Goal: Obtain resource: Download file/media

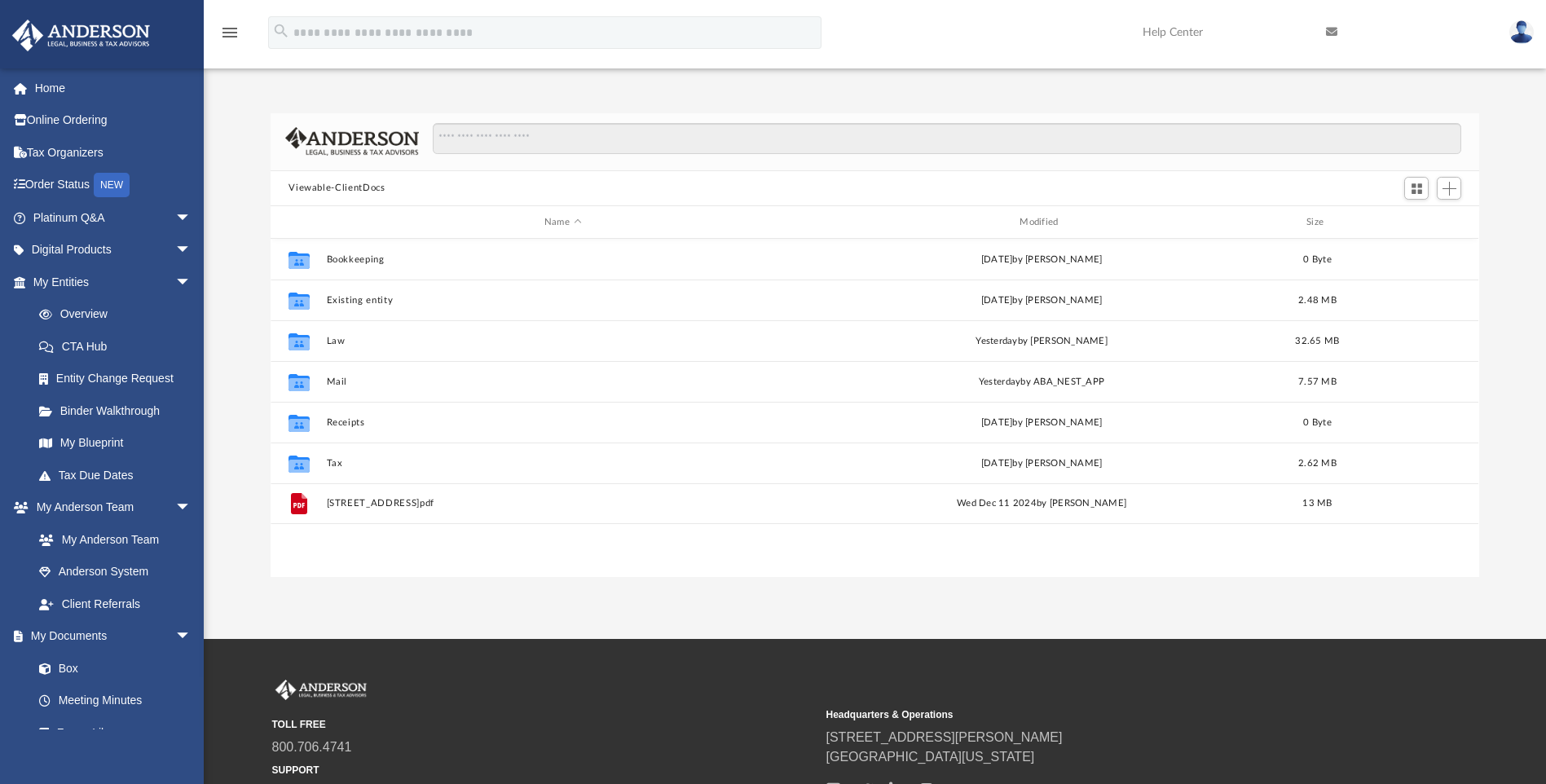
scroll to position [359, 1196]
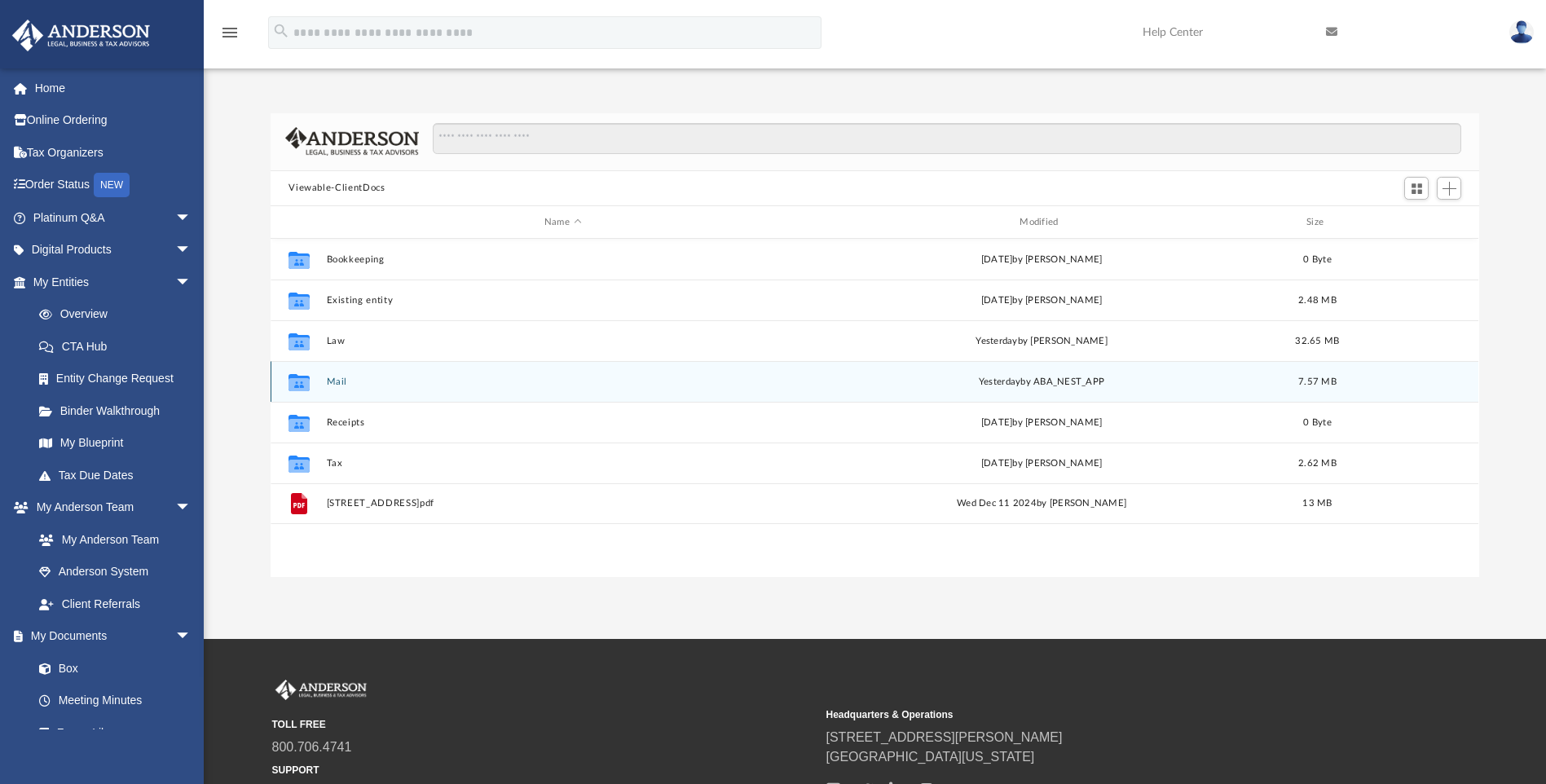
click at [341, 385] on button "Mail" at bounding box center [563, 382] width 472 height 11
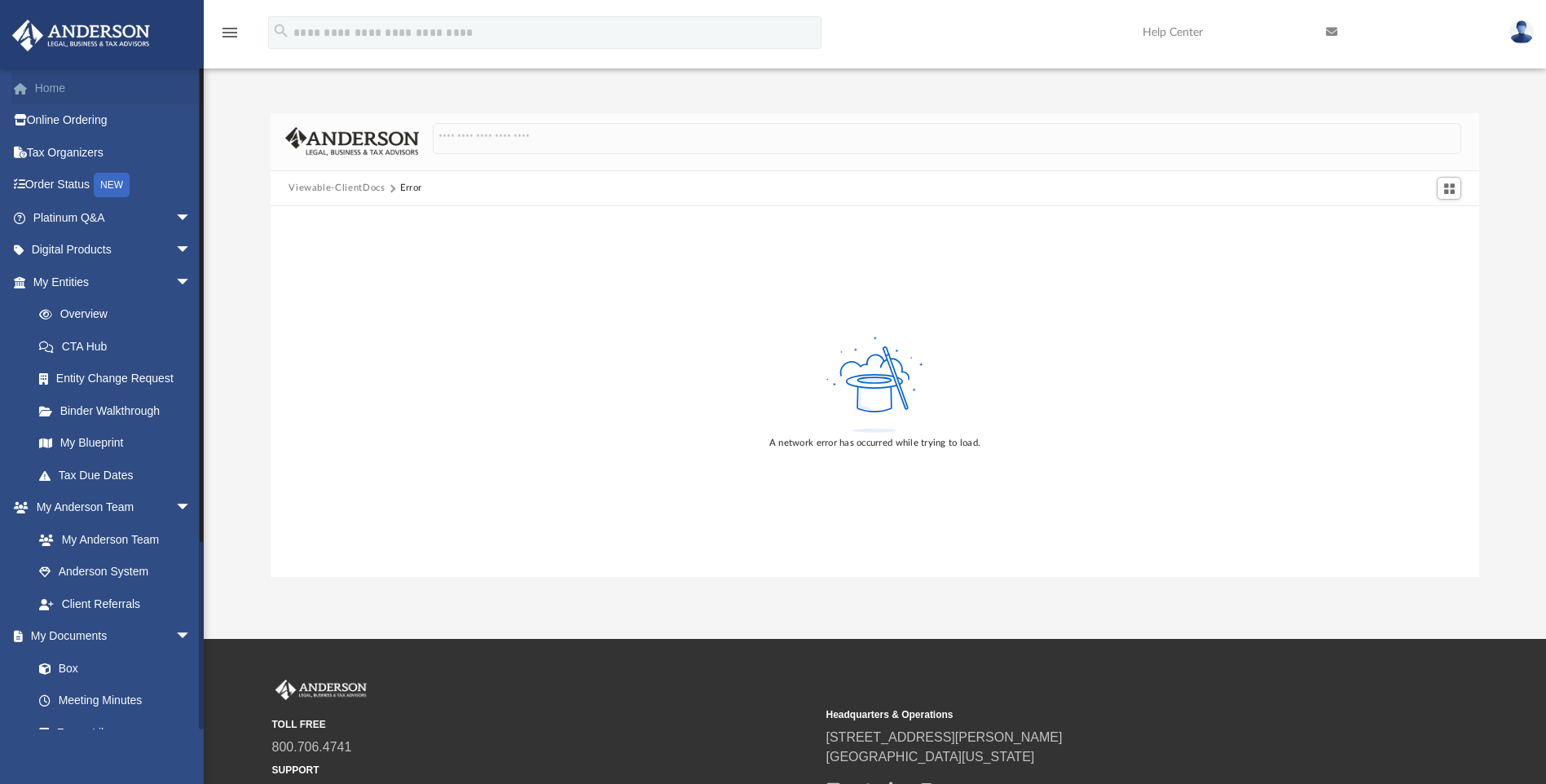
click at [64, 98] on link "Home" at bounding box center [114, 88] width 205 height 32
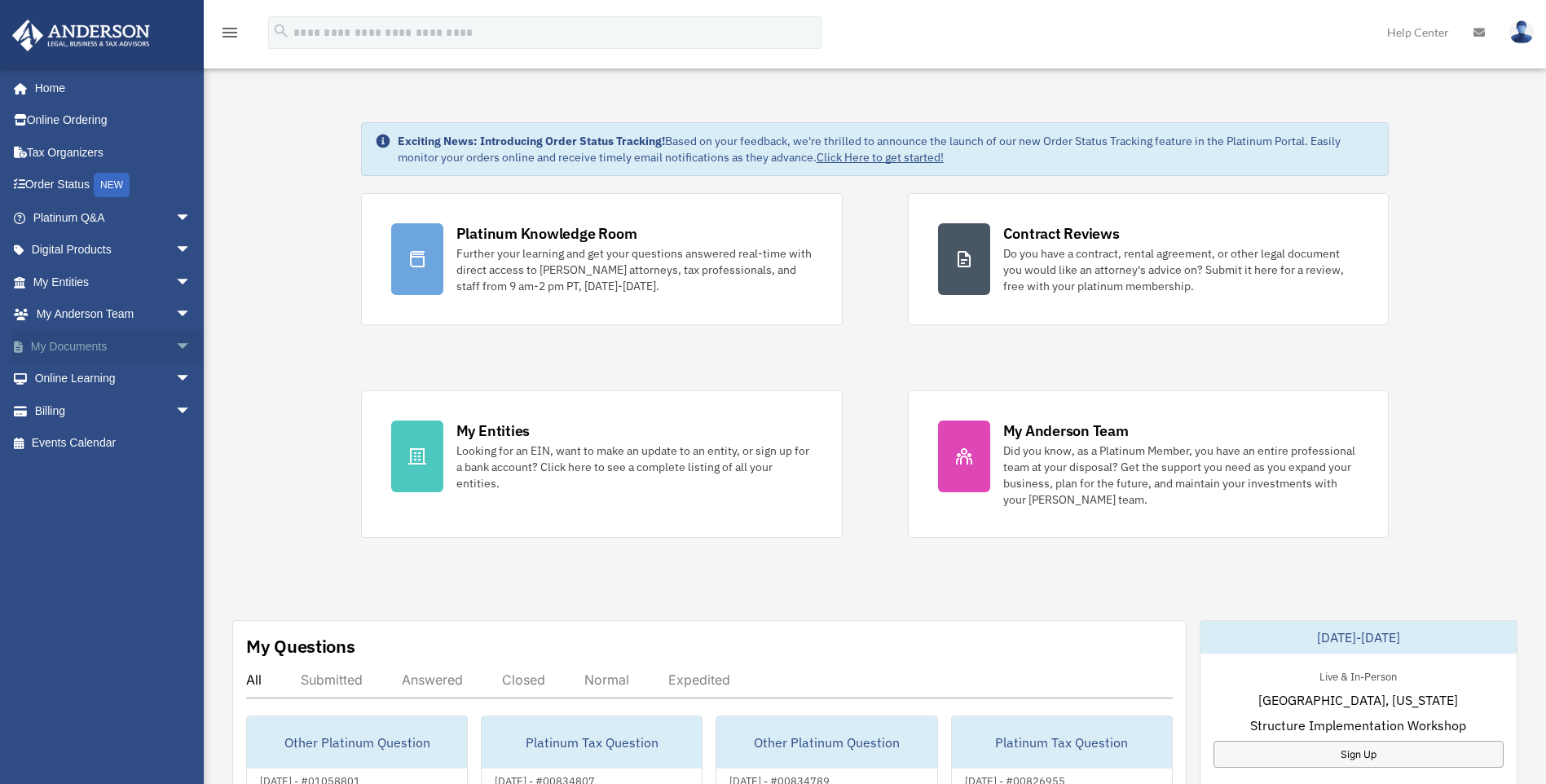
click at [87, 355] on link "My Documents arrow_drop_down" at bounding box center [114, 346] width 205 height 32
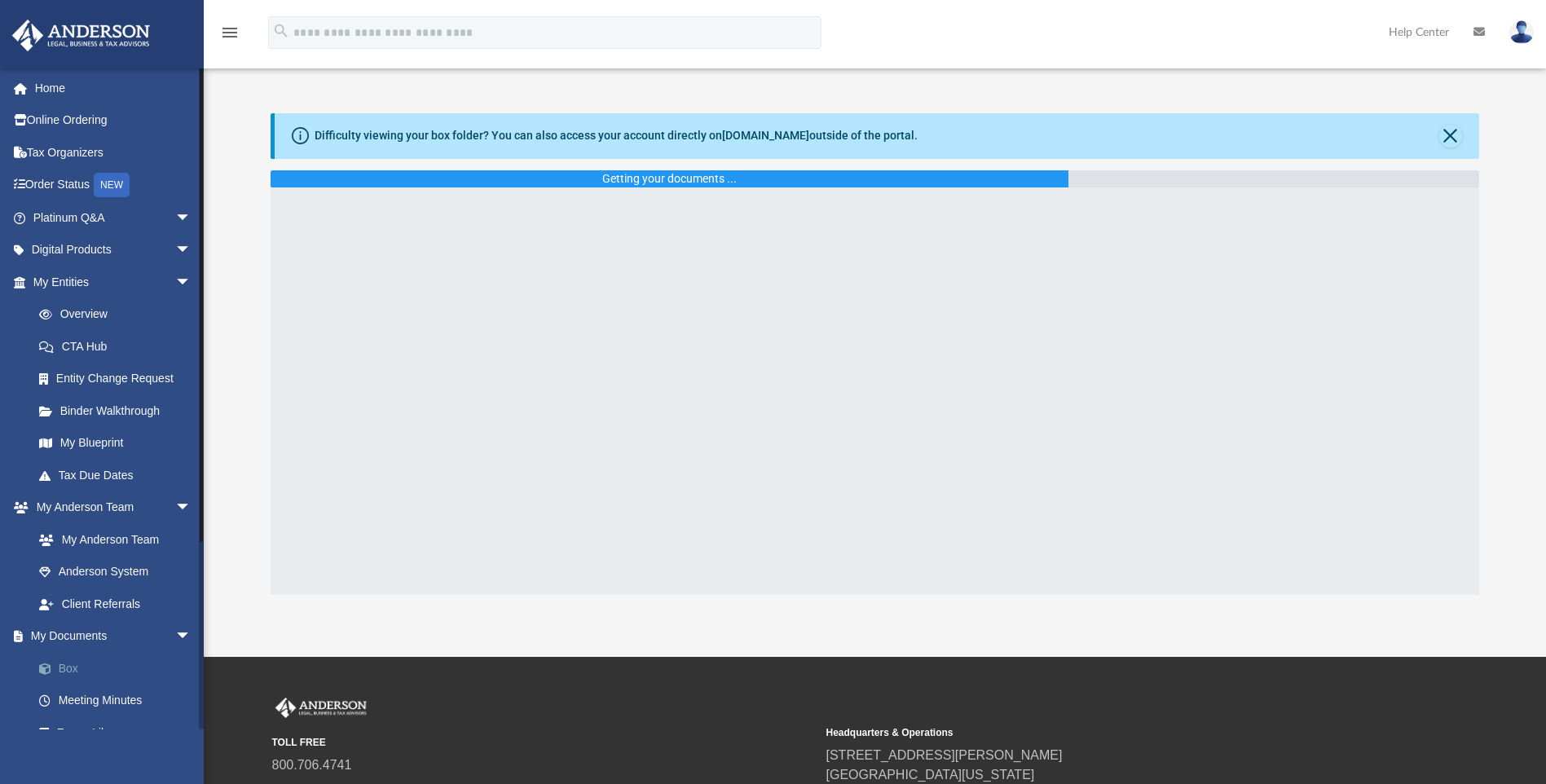
click at [80, 663] on link "Box" at bounding box center [118, 667] width 193 height 32
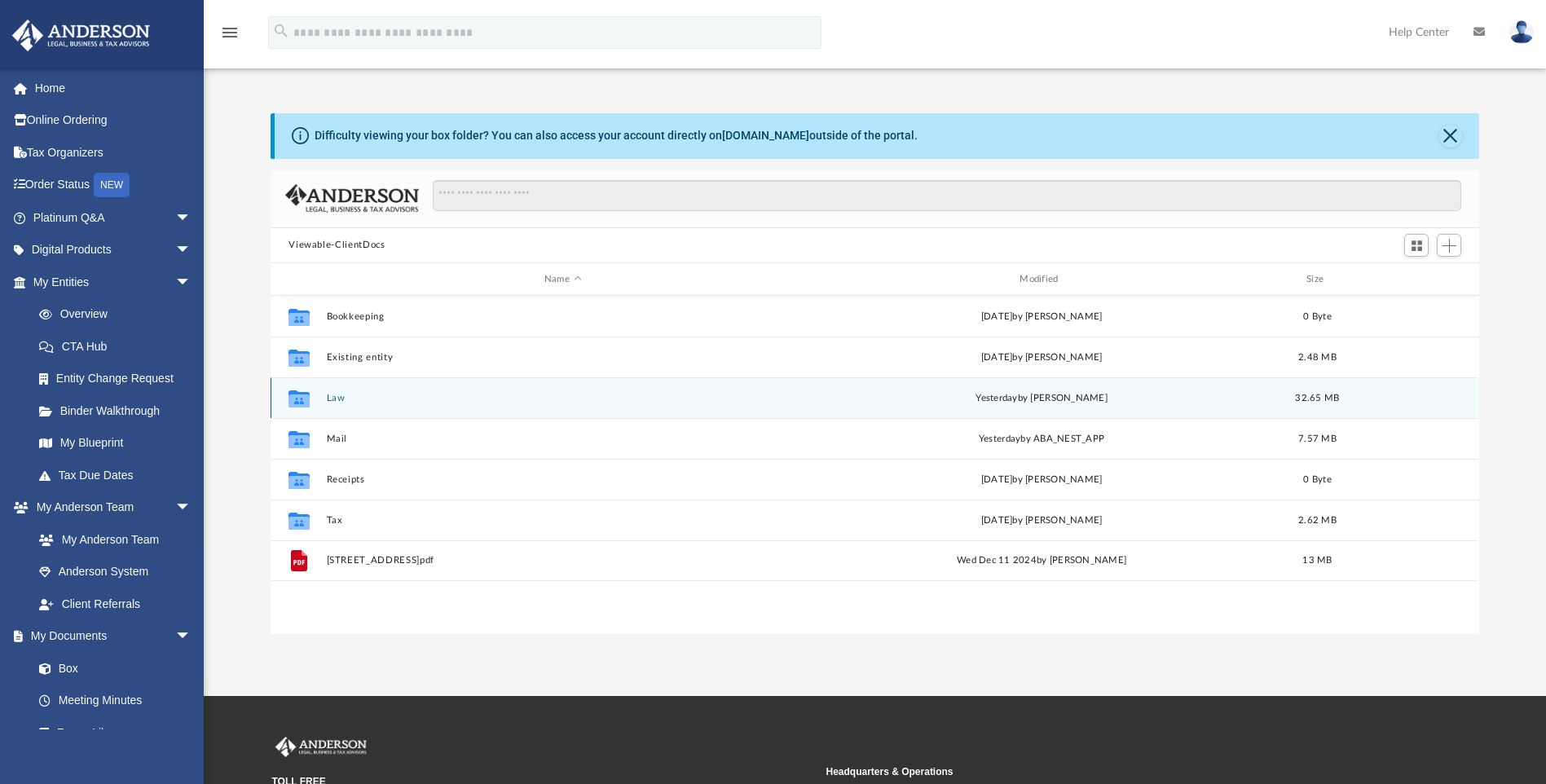
scroll to position [359, 1196]
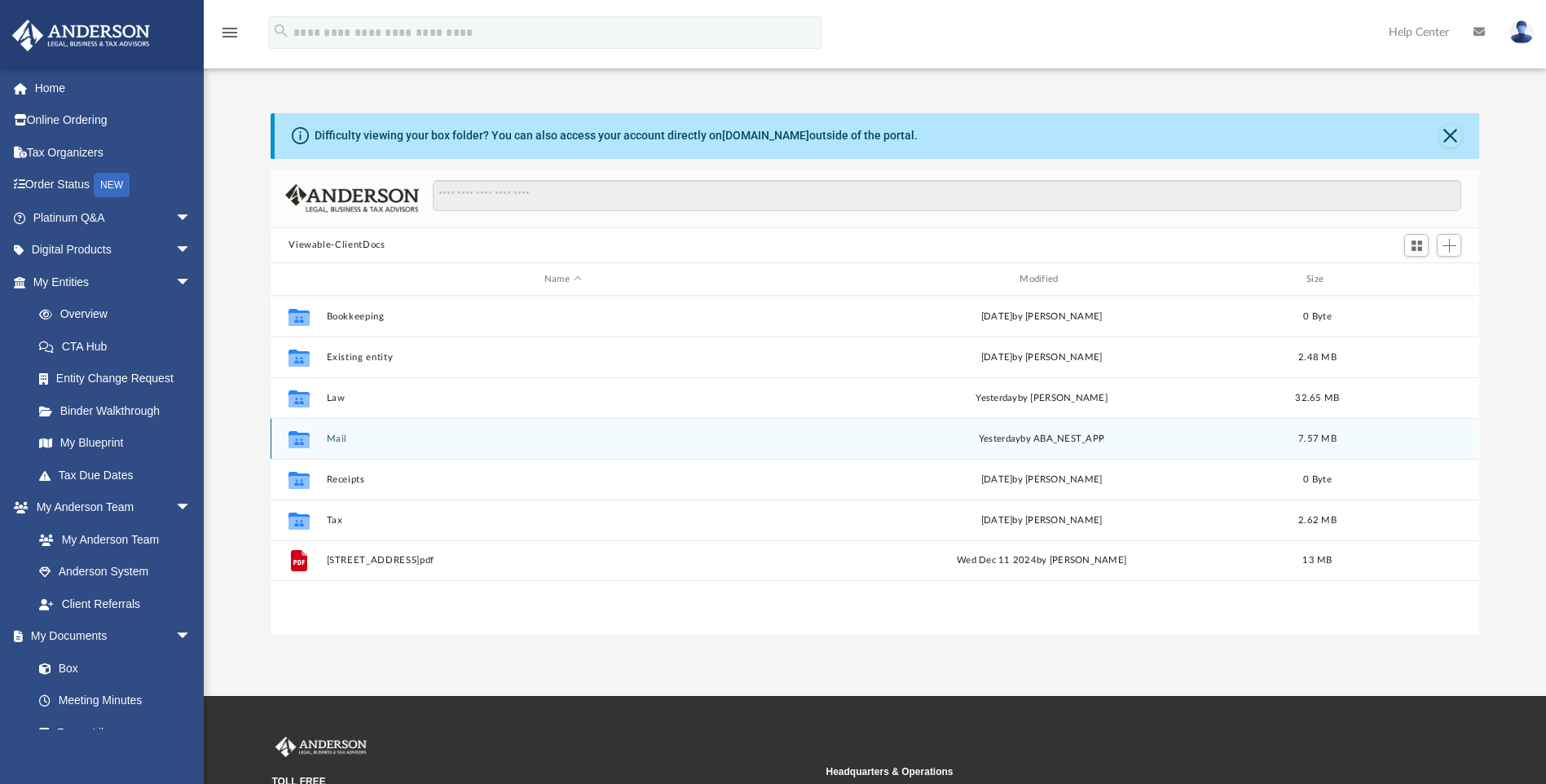
click at [332, 438] on button "Mail" at bounding box center [563, 439] width 472 height 11
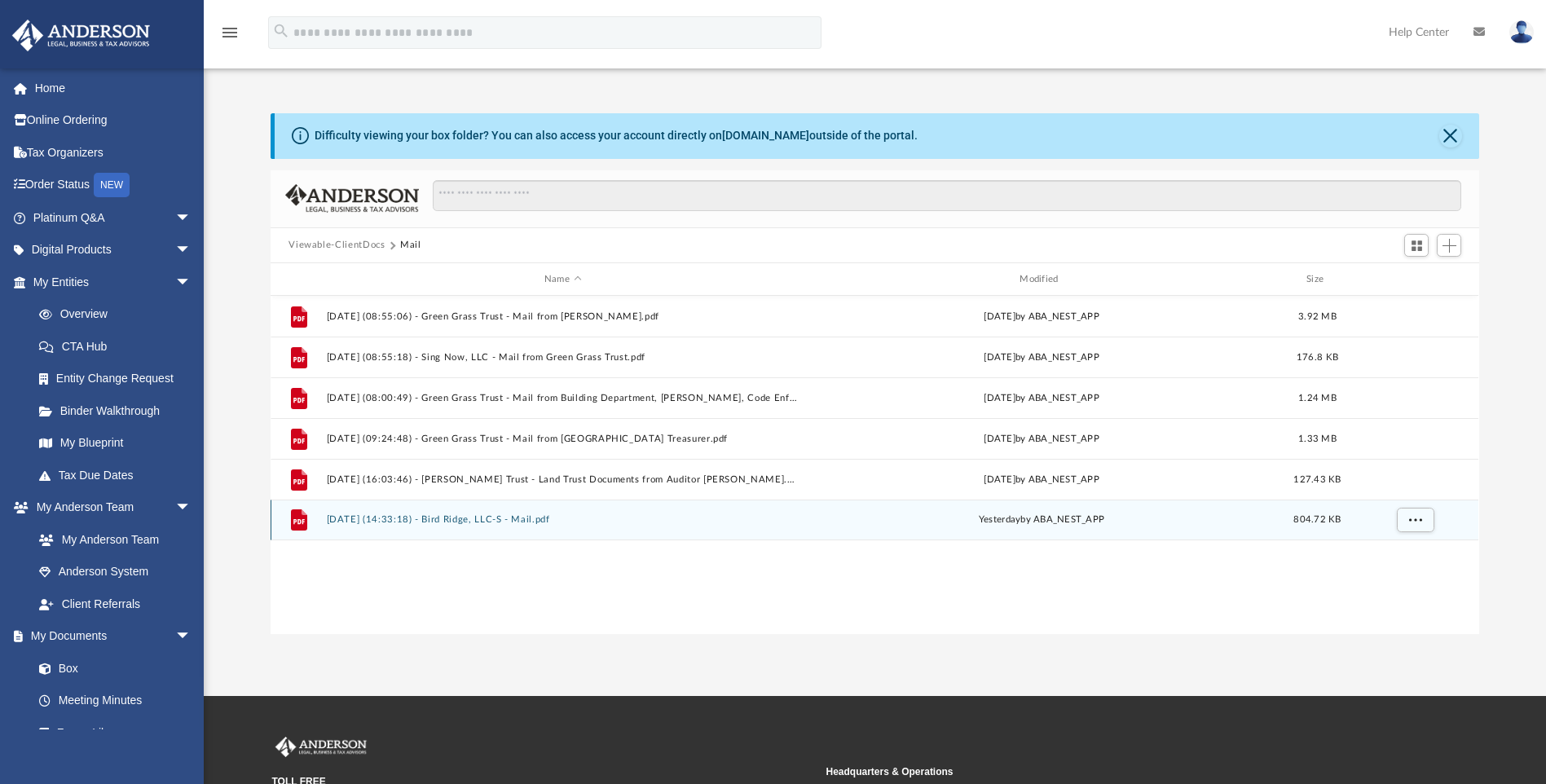
click at [475, 515] on button "2025.09.04 (14:33:18) - Bird Ridge, LLC-S - Mail.pdf" at bounding box center [563, 520] width 472 height 11
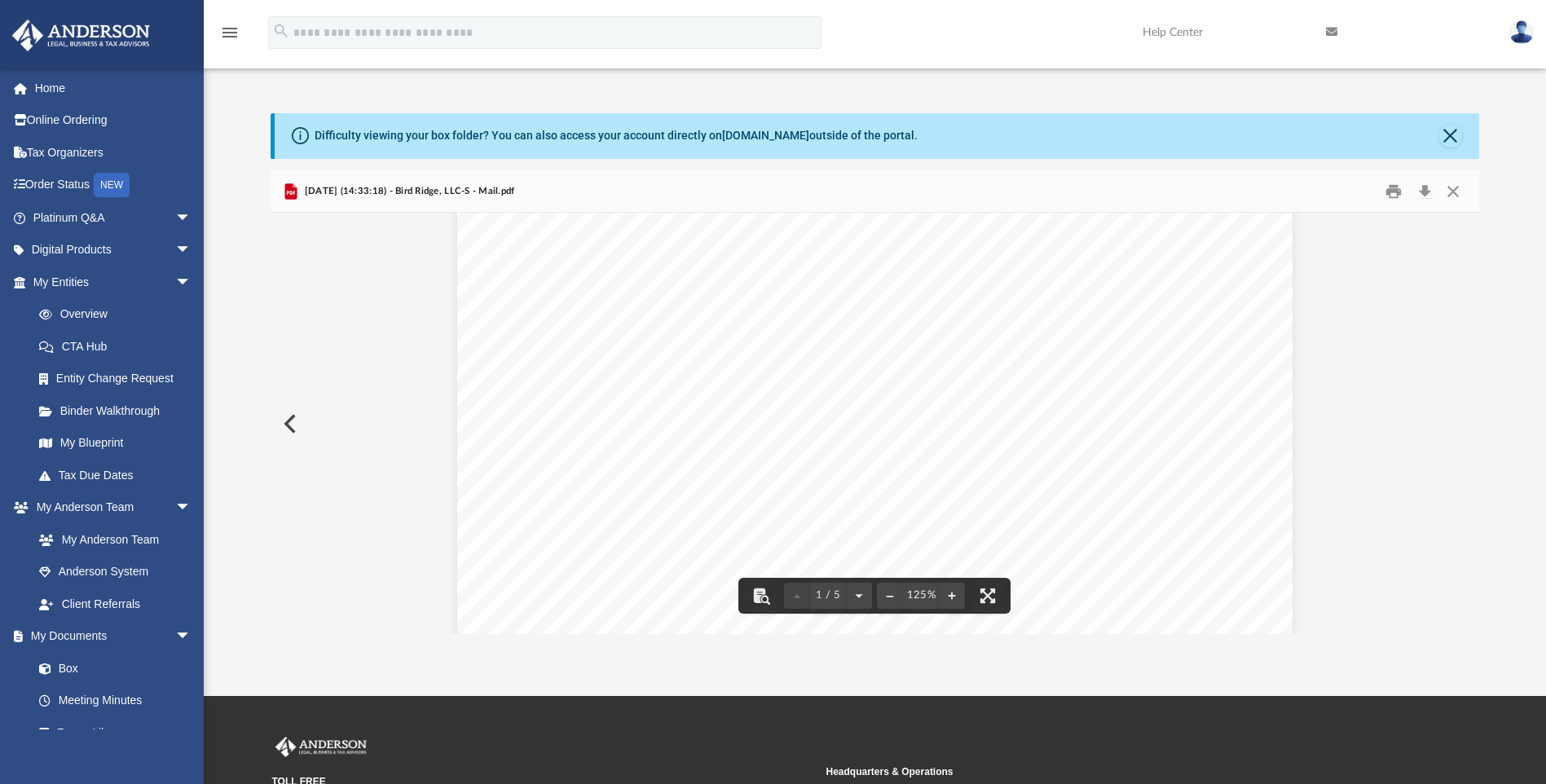
scroll to position [0, 0]
click at [1450, 195] on button "Close" at bounding box center [1453, 191] width 30 height 25
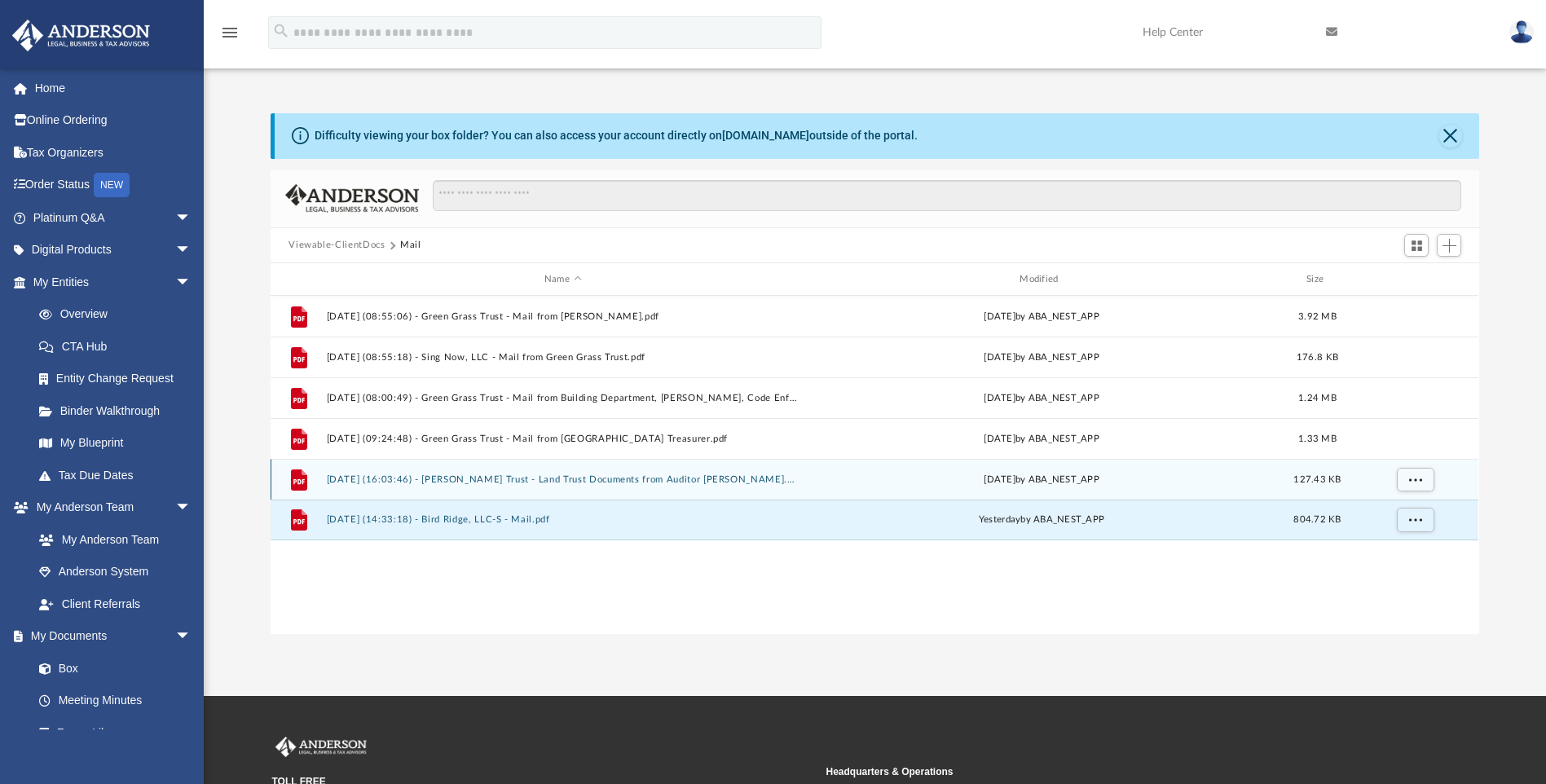
click at [434, 475] on button "2025.09.02 (16:03:46) - Durbin Trust - Land Trust Documents from Auditor Peggy …" at bounding box center [563, 480] width 472 height 11
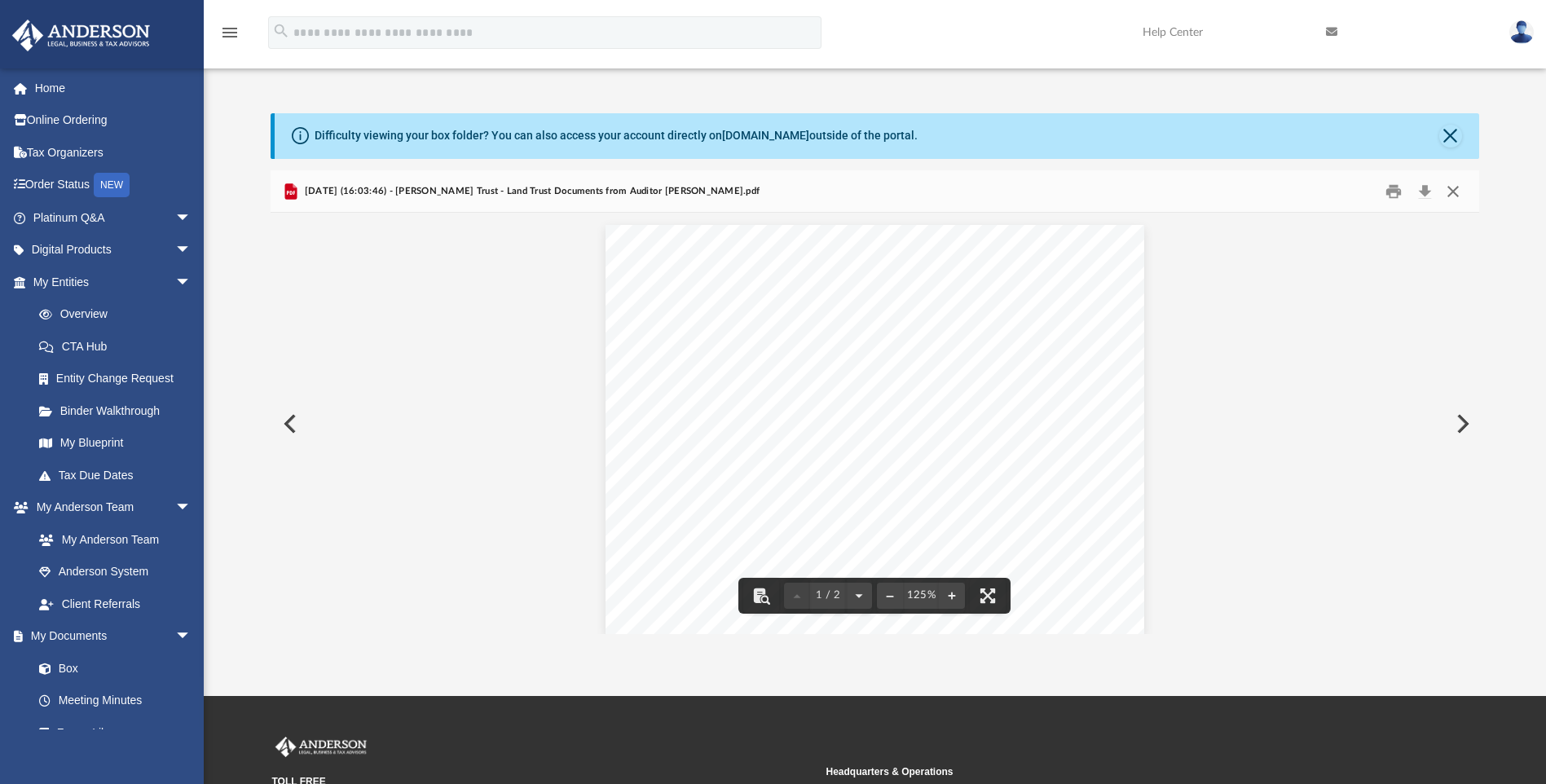
click at [1454, 192] on button "Close" at bounding box center [1453, 191] width 30 height 25
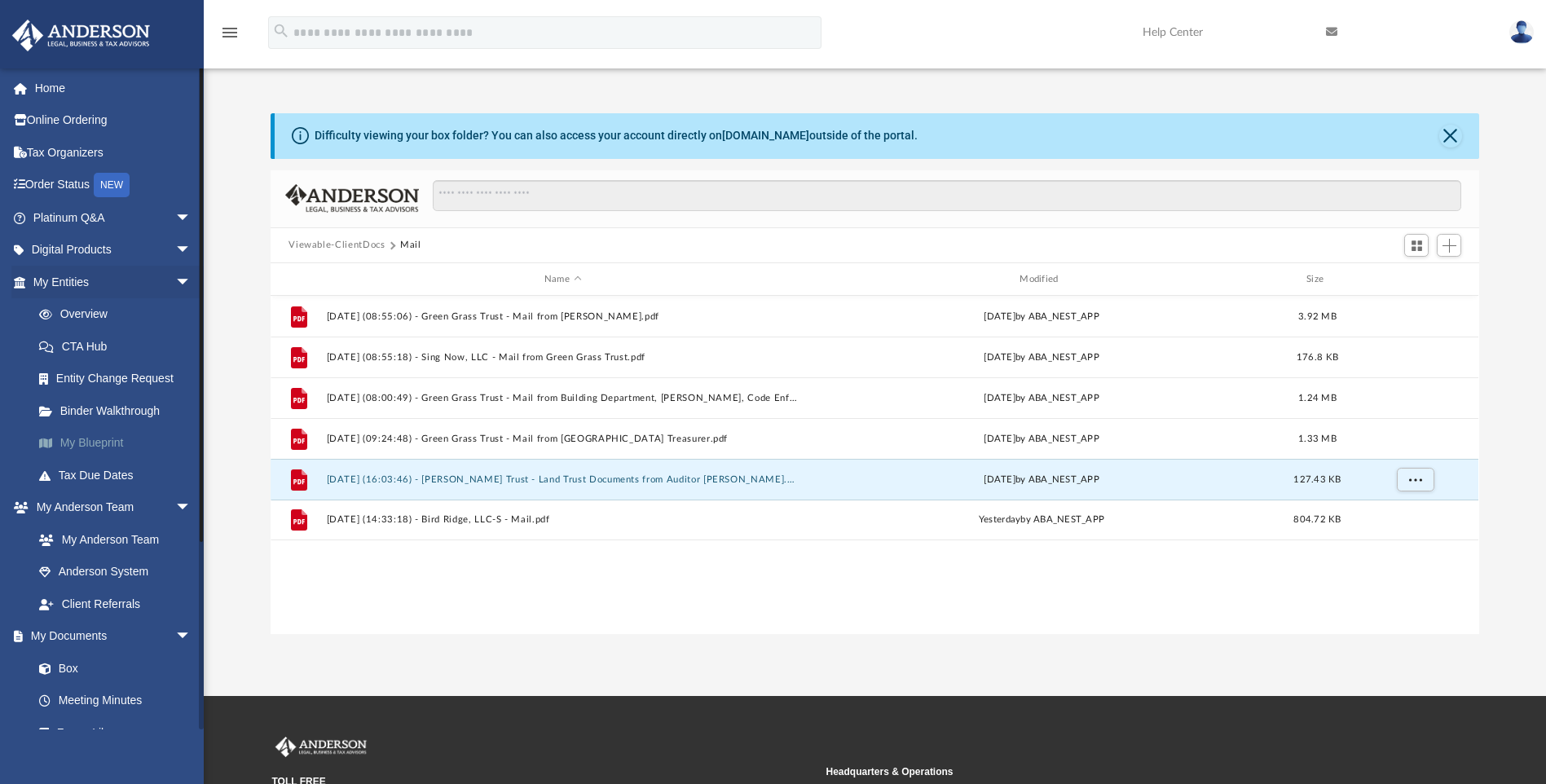
click at [102, 445] on link "My Blueprint" at bounding box center [118, 443] width 193 height 32
